Goal: Task Accomplishment & Management: Complete application form

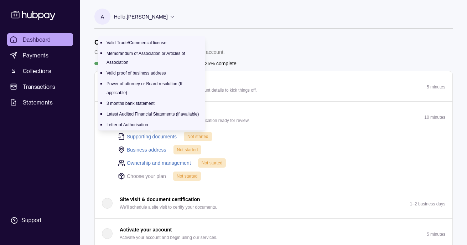
click at [155, 134] on link "Supporting documents" at bounding box center [152, 137] width 50 height 8
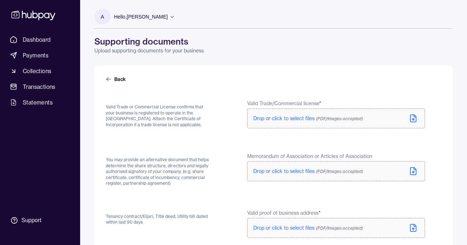
click at [296, 120] on span "Drop or click to select files (PDF/Images accepted)" at bounding box center [308, 118] width 110 height 6
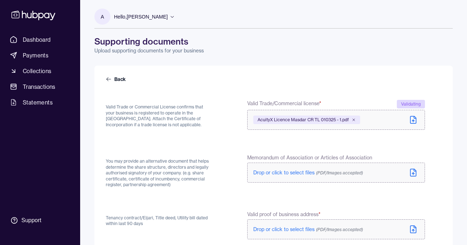
click at [304, 173] on span "Drop or click to select files (PDF/Images accepted)" at bounding box center [308, 172] width 110 height 6
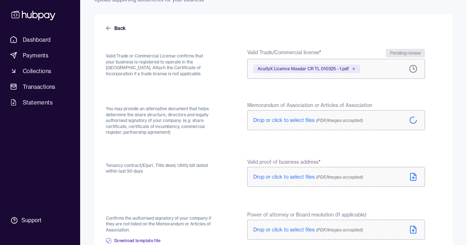
scroll to position [71, 0]
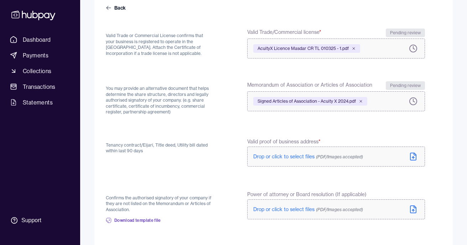
click at [300, 156] on span "Drop or click to select files (PDF/Images accepted)" at bounding box center [308, 156] width 110 height 6
click at [84, 175] on div "A Hello, [PERSON_NAME] Acuity X Limited Account Terms and conditions Privacy po…" at bounding box center [273, 193] width 387 height 528
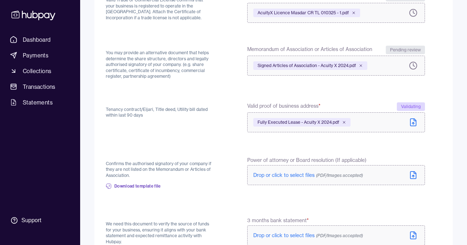
scroll to position [178, 0]
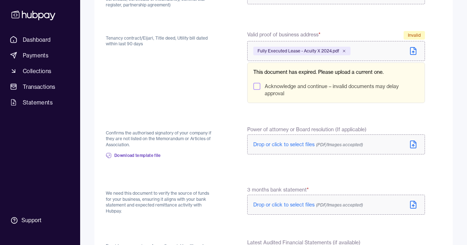
click at [294, 144] on span "Drop or click to select files (PDF/Images accepted)" at bounding box center [308, 144] width 110 height 6
click at [257, 86] on button "Acknowledge and continue – invalid documents may delay approval" at bounding box center [256, 86] width 7 height 7
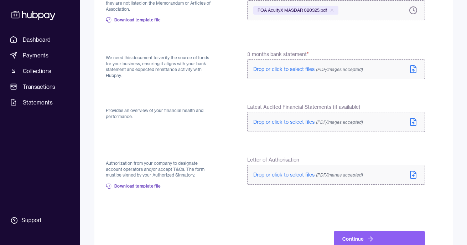
scroll to position [333, 0]
